Goal: Find specific page/section: Find specific page/section

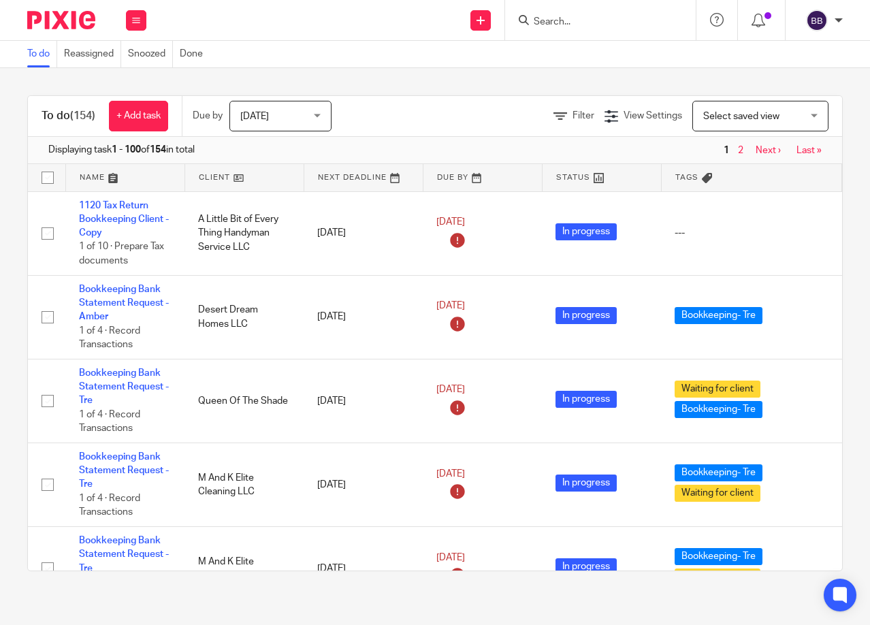
click at [551, 17] on input "Search" at bounding box center [593, 22] width 122 height 12
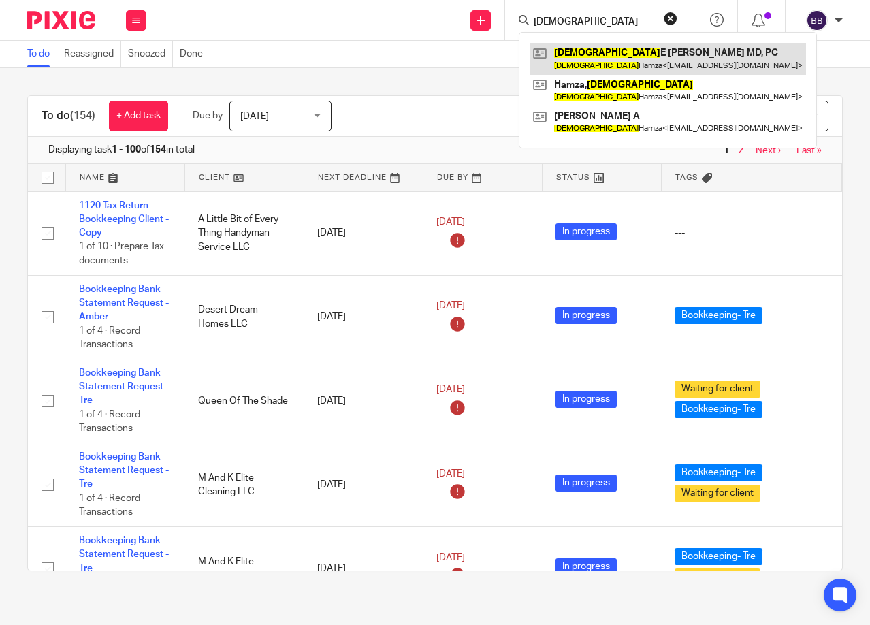
type input "Hadiza"
click at [613, 52] on link at bounding box center [667, 58] width 276 height 31
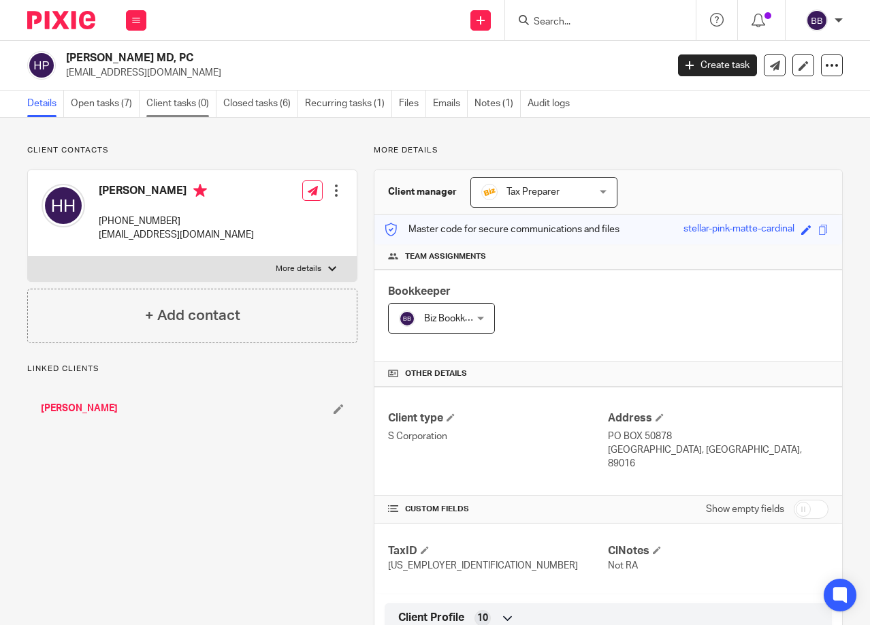
click at [165, 104] on link "Client tasks (0)" at bounding box center [181, 103] width 70 height 27
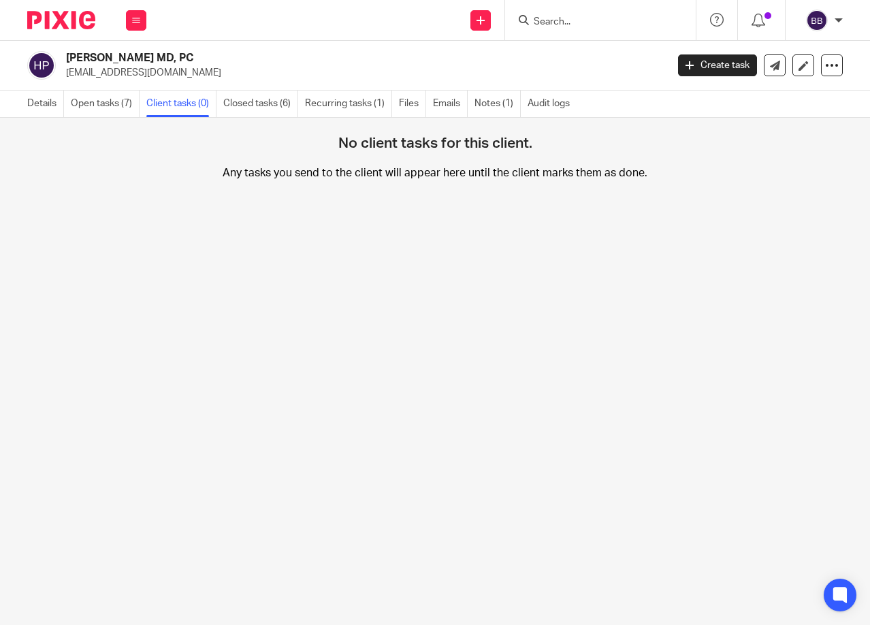
click at [272, 103] on link "Closed tasks (6)" at bounding box center [260, 103] width 75 height 27
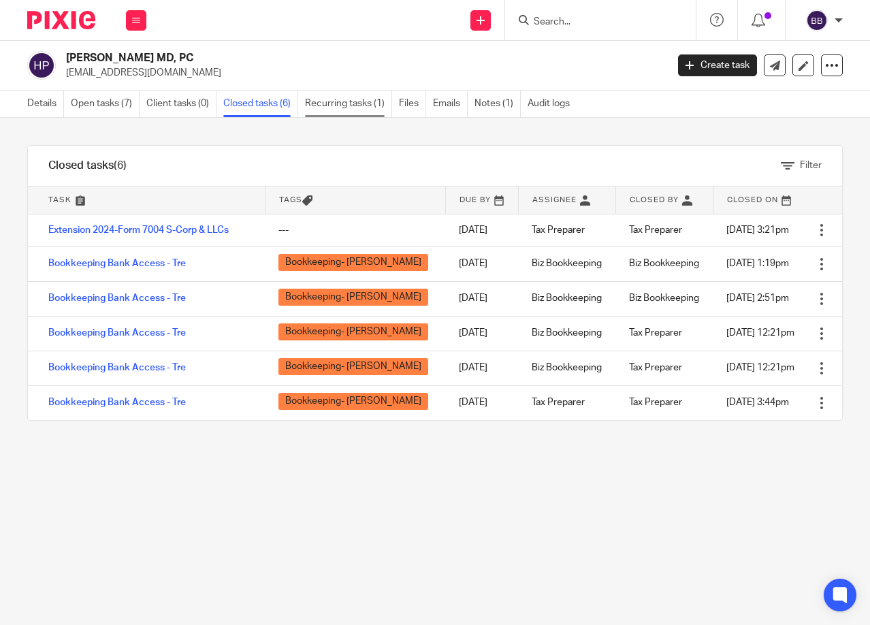
click at [344, 100] on link "Recurring tasks (1)" at bounding box center [348, 103] width 87 height 27
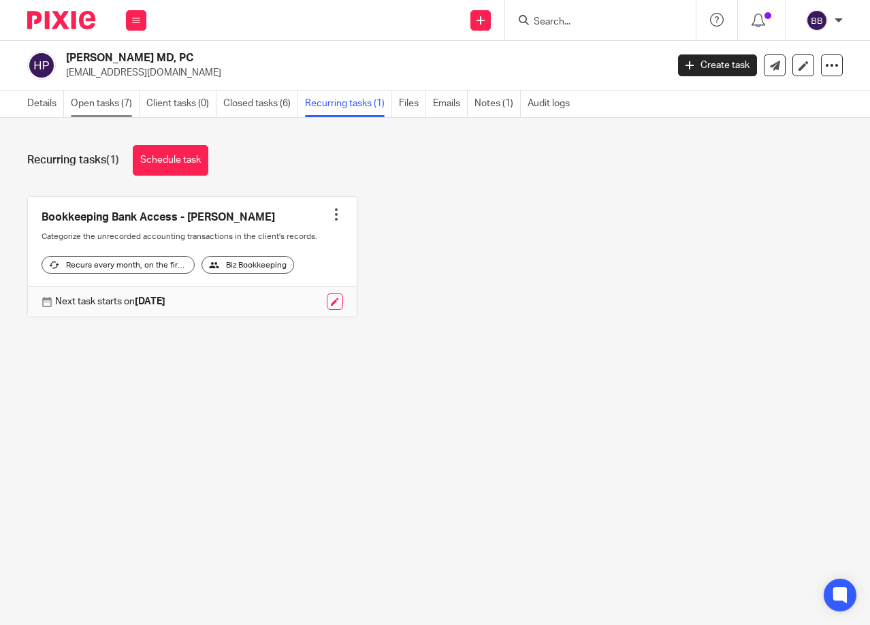
click at [103, 98] on link "Open tasks (7)" at bounding box center [105, 103] width 69 height 27
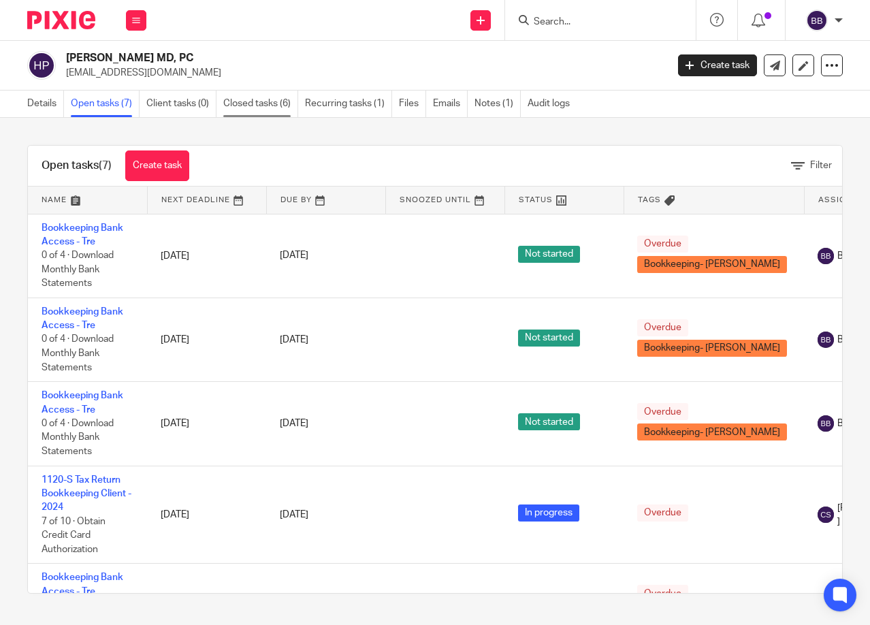
click at [274, 96] on link "Closed tasks (6)" at bounding box center [260, 103] width 75 height 27
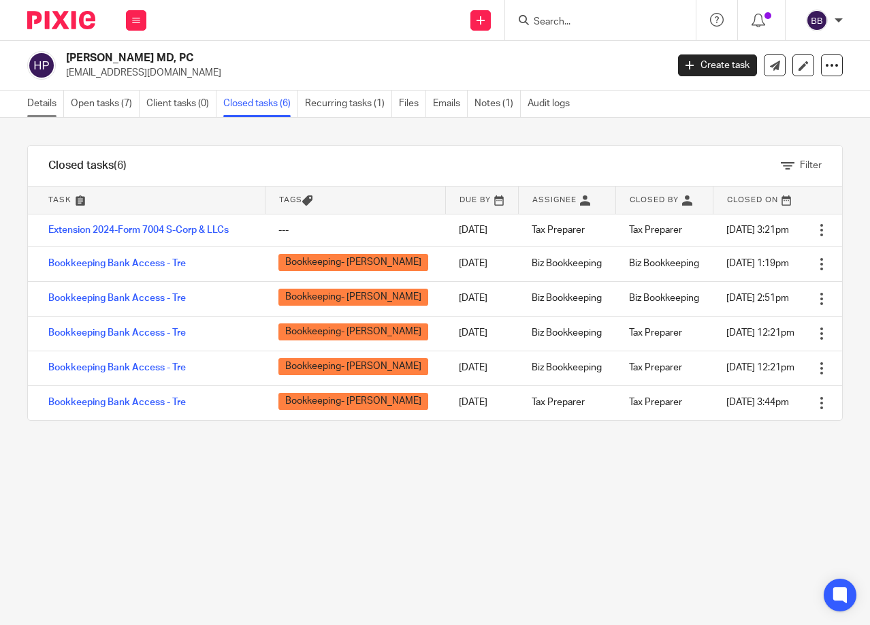
click at [28, 102] on link "Details" at bounding box center [45, 103] width 37 height 27
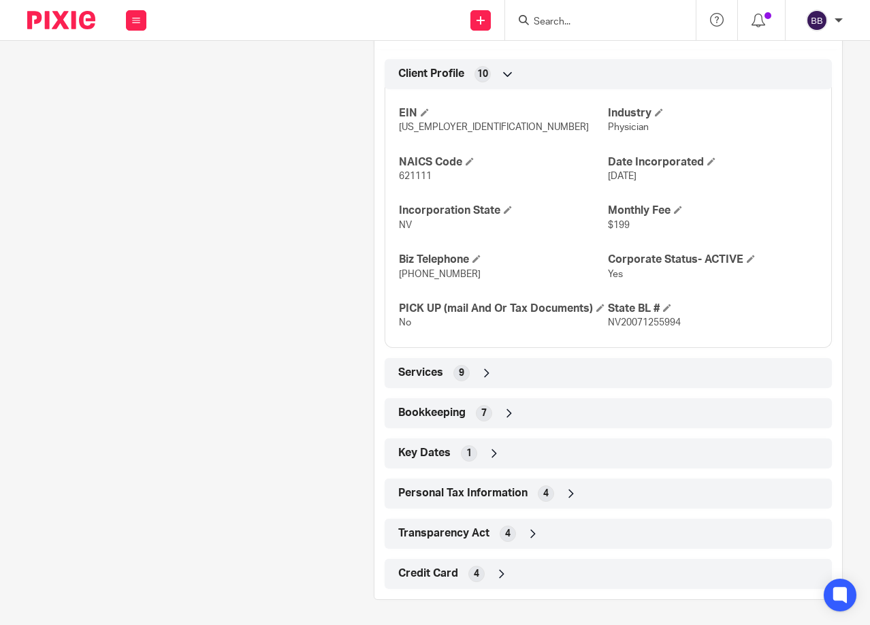
scroll to position [546, 0]
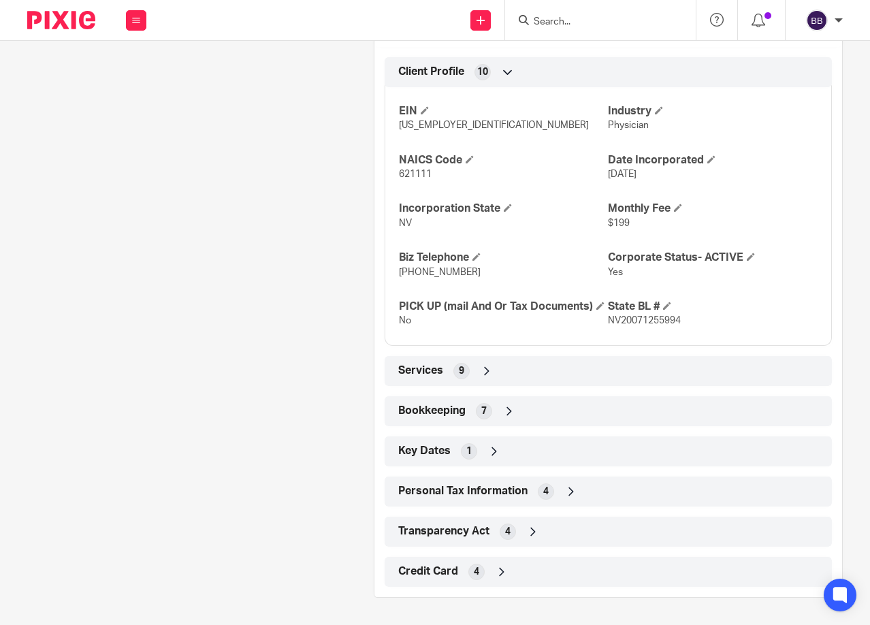
click at [470, 370] on div "Services 9" at bounding box center [608, 370] width 427 height 23
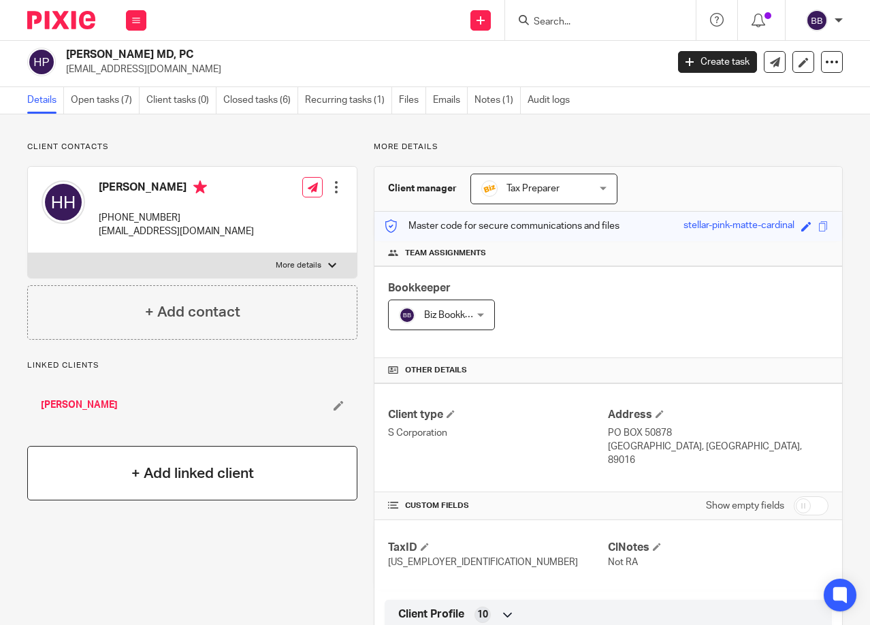
scroll to position [0, 0]
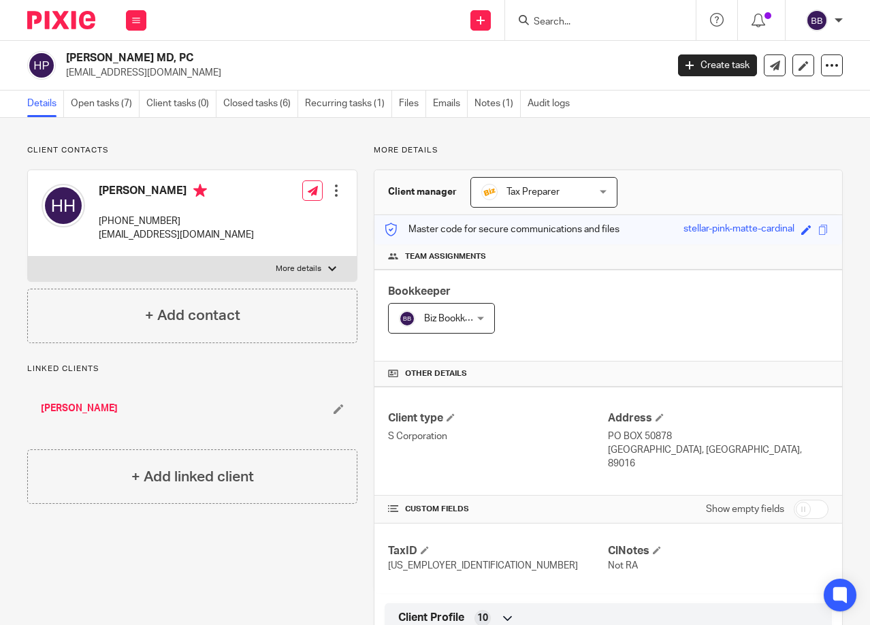
click at [63, 411] on link "Hamza, Hadiza" at bounding box center [79, 408] width 77 height 14
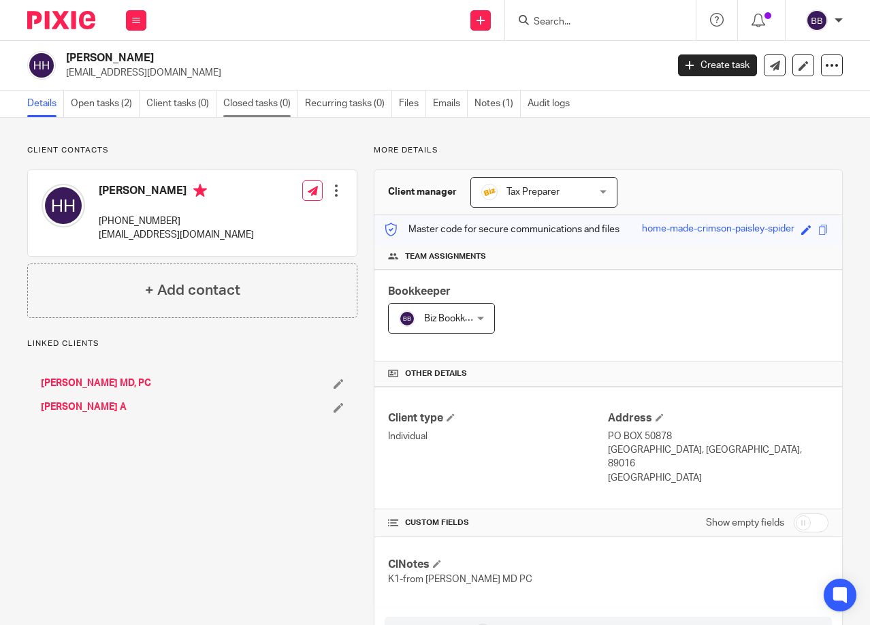
click at [263, 99] on link "Closed tasks (0)" at bounding box center [260, 103] width 75 height 27
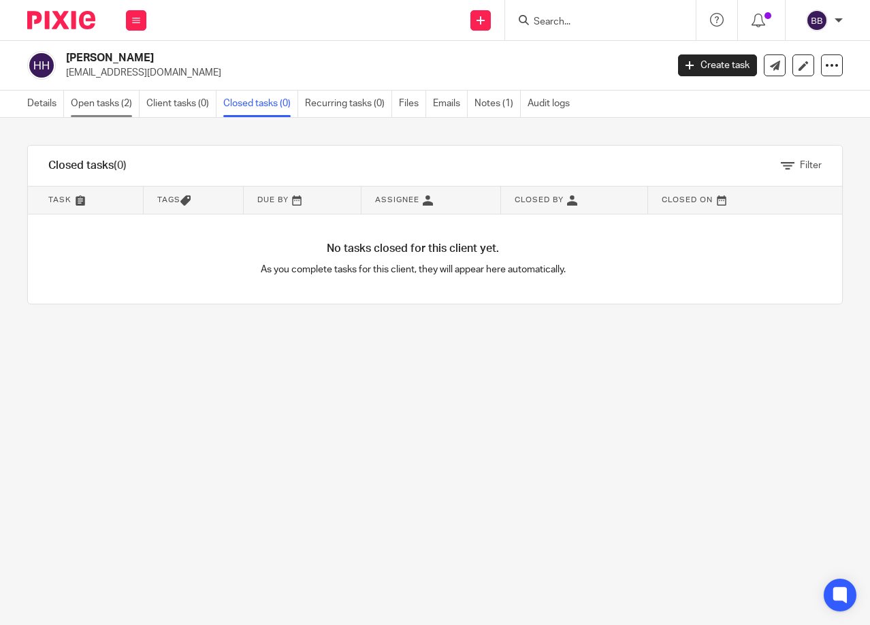
click at [87, 104] on link "Open tasks (2)" at bounding box center [105, 103] width 69 height 27
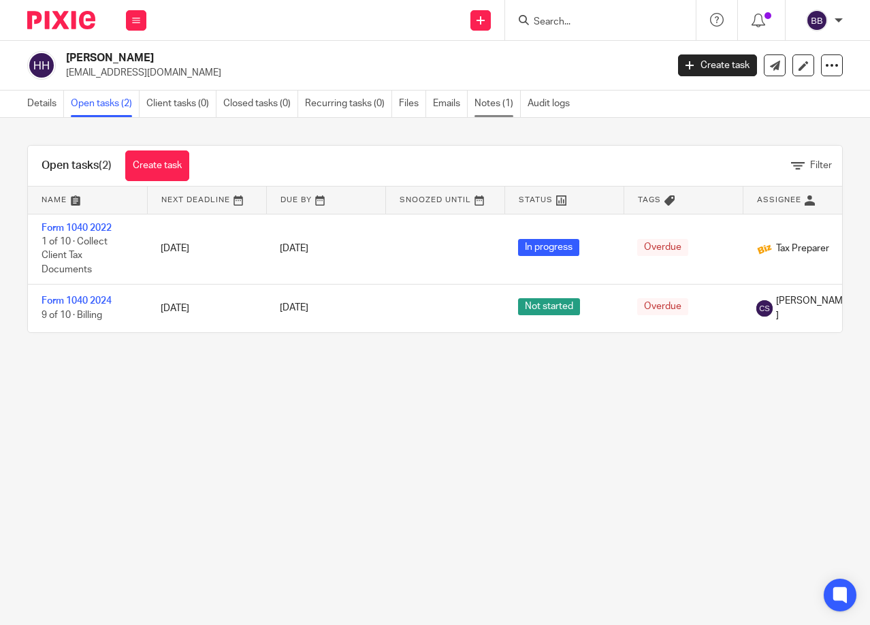
click at [492, 99] on link "Notes (1)" at bounding box center [497, 103] width 46 height 27
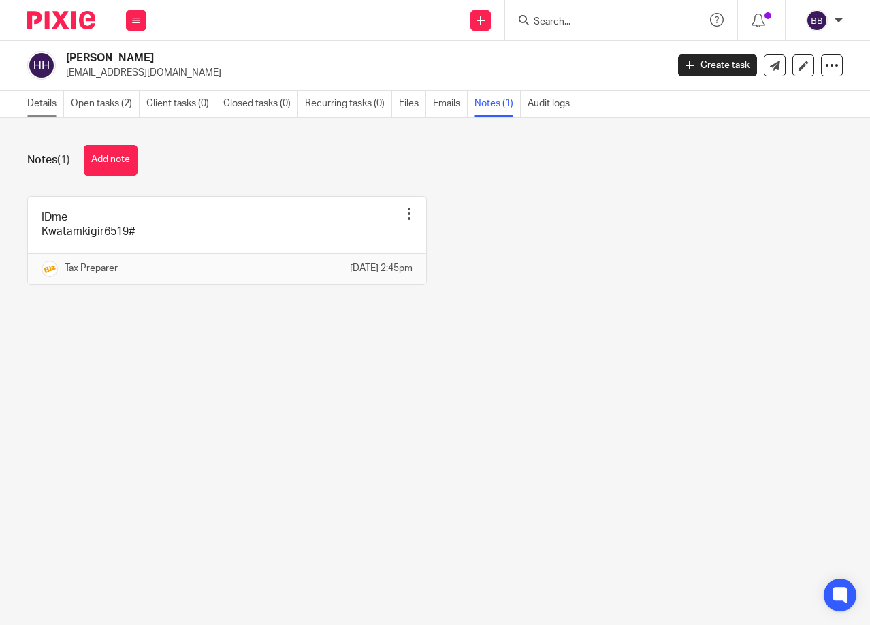
click at [35, 101] on link "Details" at bounding box center [45, 103] width 37 height 27
